Goal: Navigation & Orientation: Find specific page/section

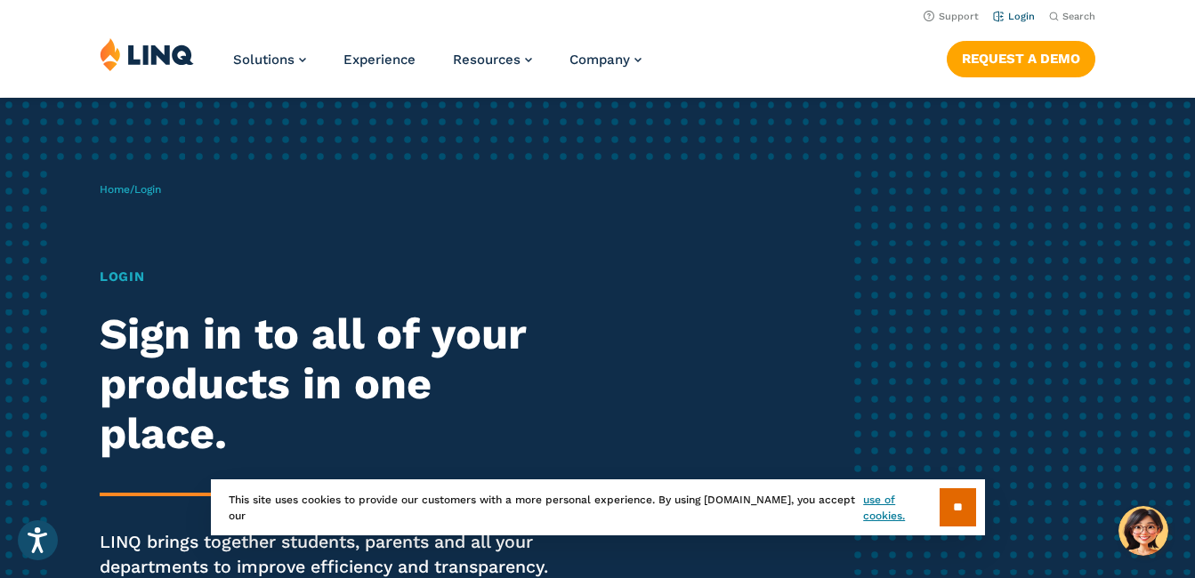
click at [1012, 20] on link "Login" at bounding box center [1014, 17] width 42 height 12
click at [1016, 12] on link "Login" at bounding box center [1014, 17] width 42 height 12
click at [957, 502] on input "**" at bounding box center [958, 508] width 36 height 38
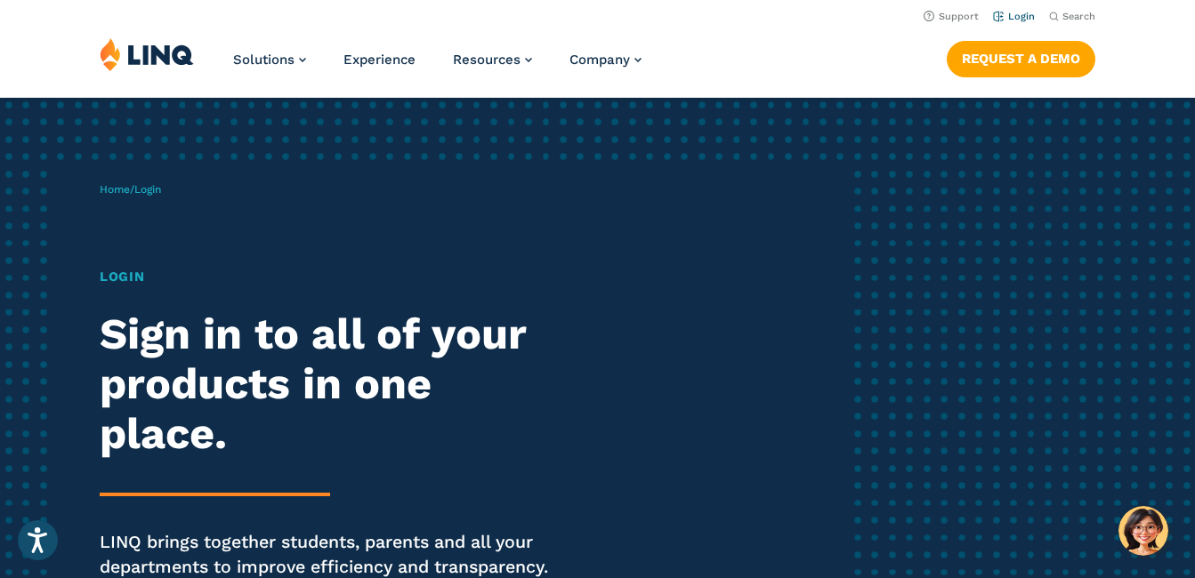
click at [1017, 12] on link "Login" at bounding box center [1014, 17] width 42 height 12
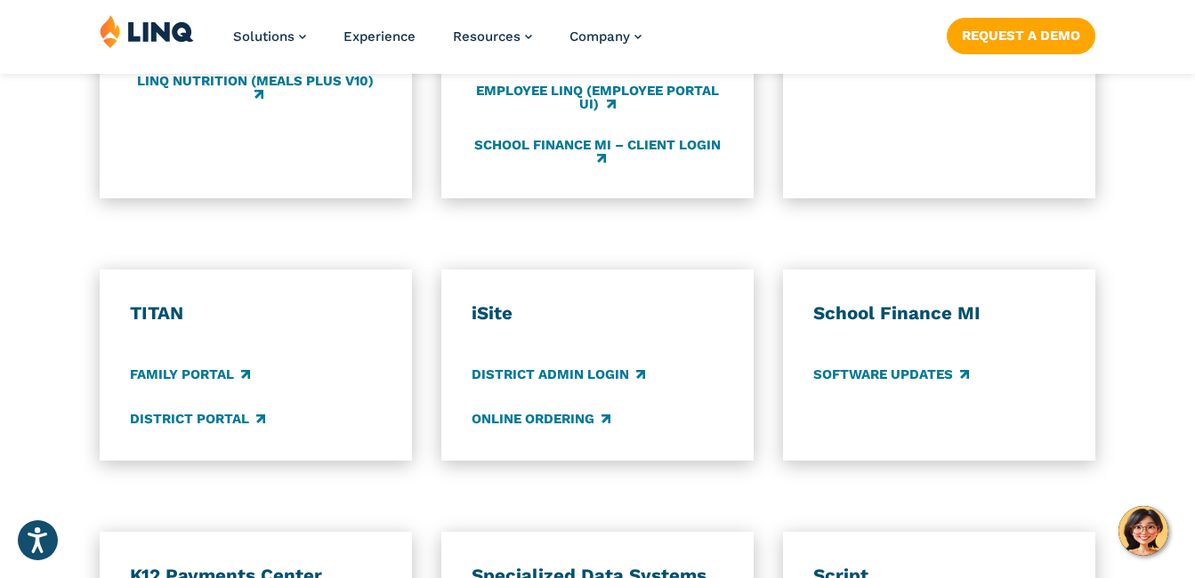
scroll to position [1246, 0]
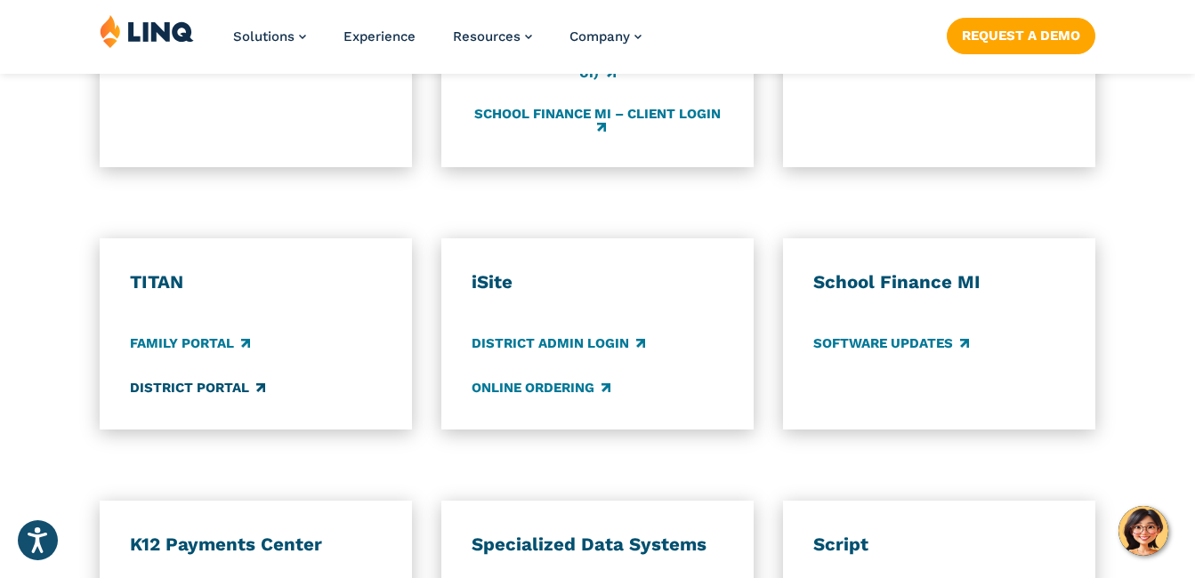
click at [198, 391] on link "District Portal" at bounding box center [197, 388] width 135 height 20
